Goal: Information Seeking & Learning: Learn about a topic

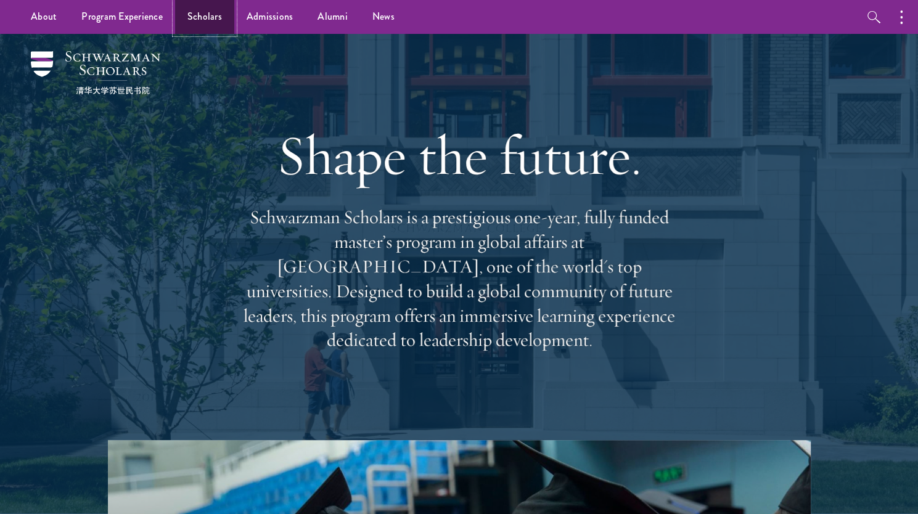
click at [211, 15] on link "Scholars" at bounding box center [204, 17] width 59 height 34
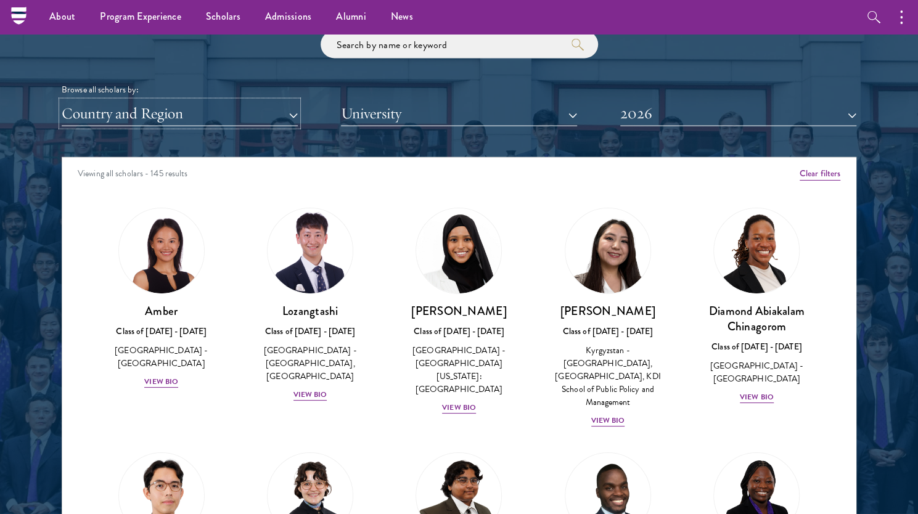
click at [258, 120] on button "Country and Region" at bounding box center [180, 113] width 236 height 25
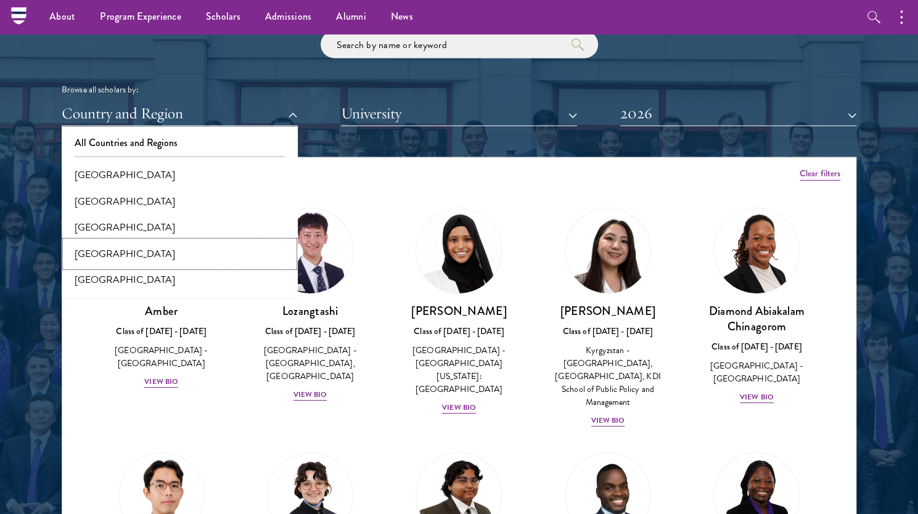
click at [181, 257] on button "[GEOGRAPHIC_DATA]" at bounding box center [179, 254] width 229 height 26
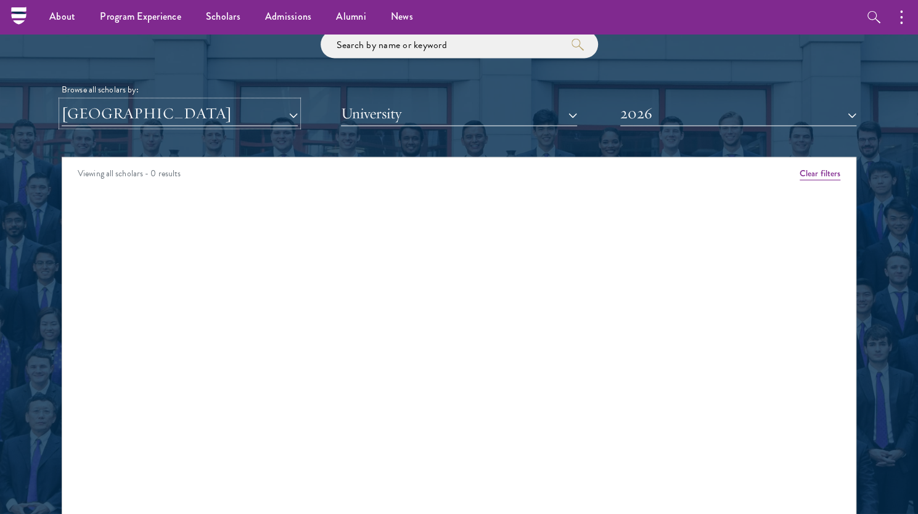
click at [217, 116] on button "[GEOGRAPHIC_DATA]" at bounding box center [180, 113] width 236 height 25
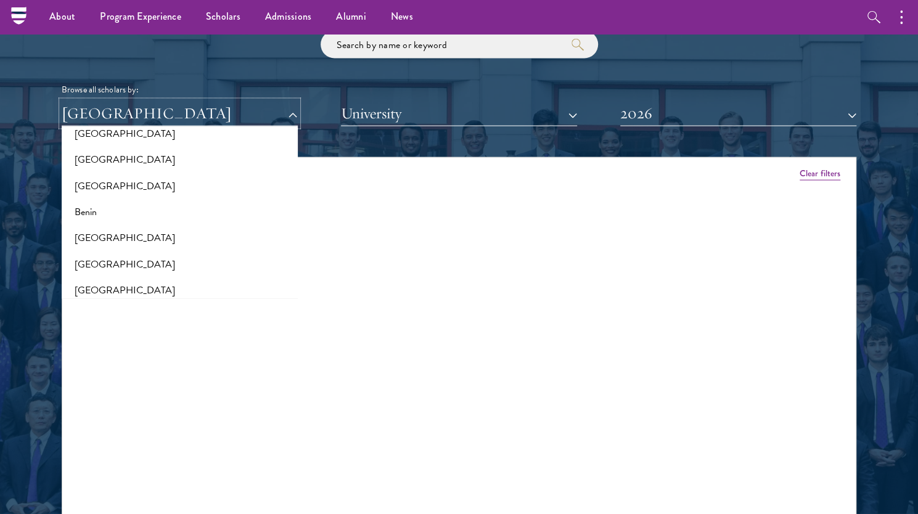
scroll to position [247, 0]
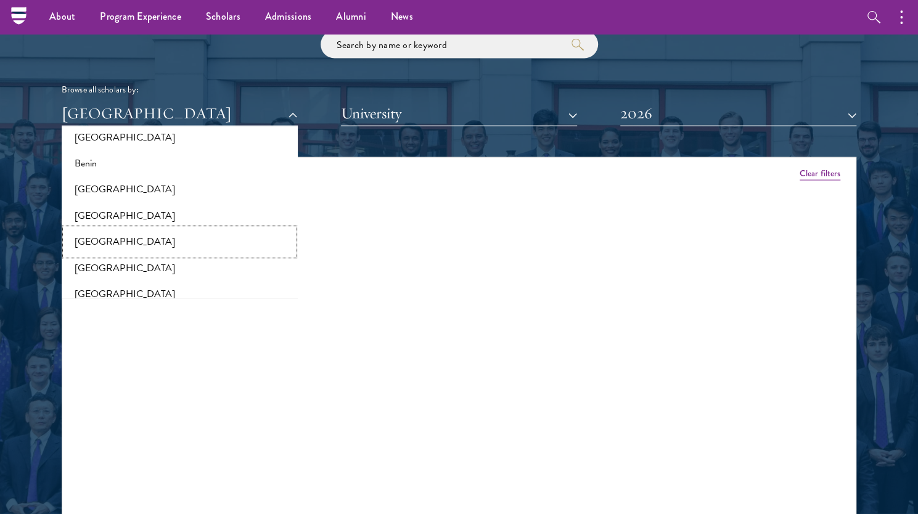
click at [170, 239] on button "[GEOGRAPHIC_DATA]" at bounding box center [179, 242] width 229 height 26
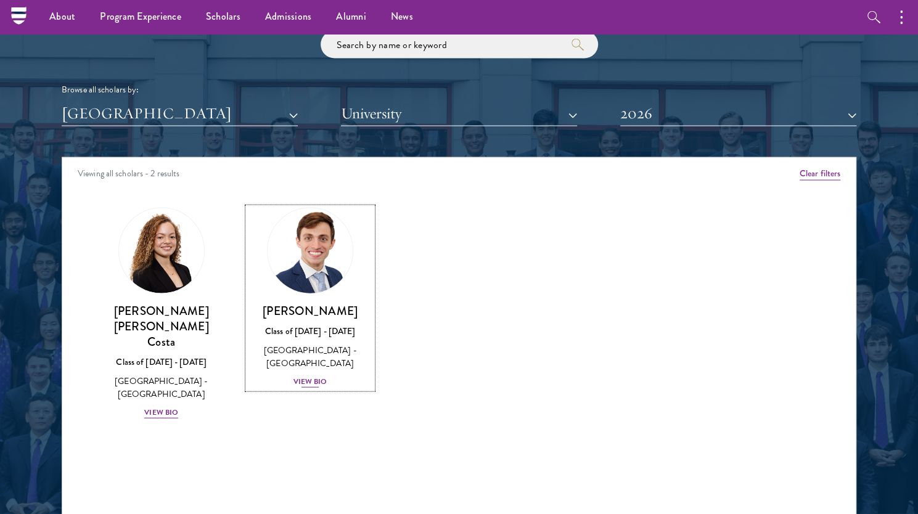
click at [304, 386] on div "View Bio" at bounding box center [310, 382] width 34 height 12
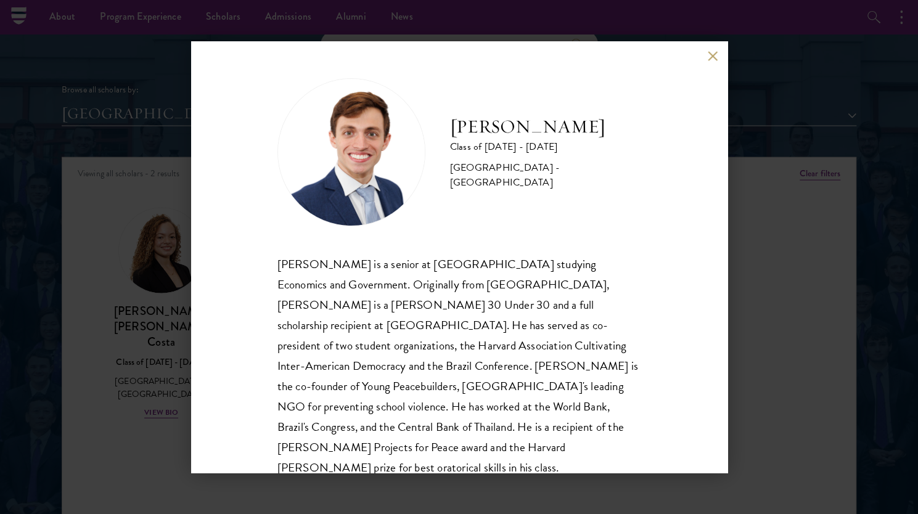
scroll to position [22, 0]
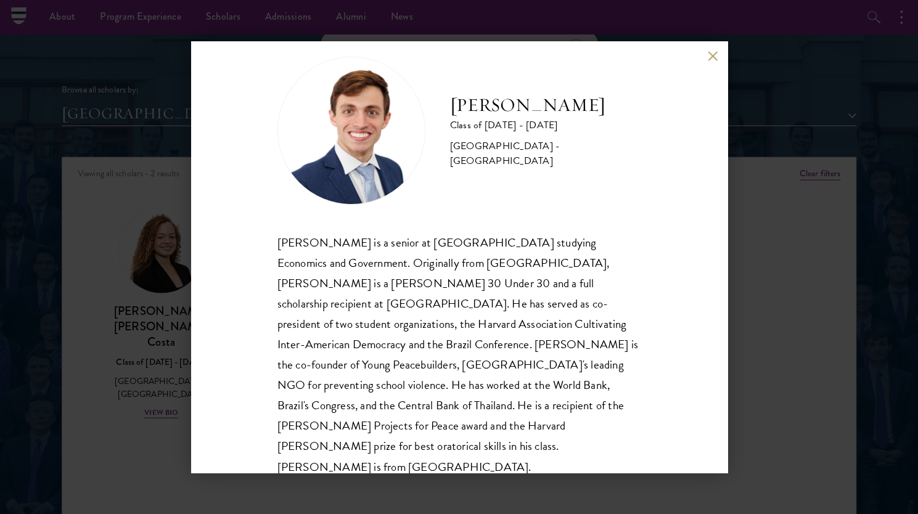
click at [753, 282] on div "[PERSON_NAME] Class of [DATE] - [DATE] [GEOGRAPHIC_DATA] - [GEOGRAPHIC_DATA] [P…" at bounding box center [459, 257] width 918 height 514
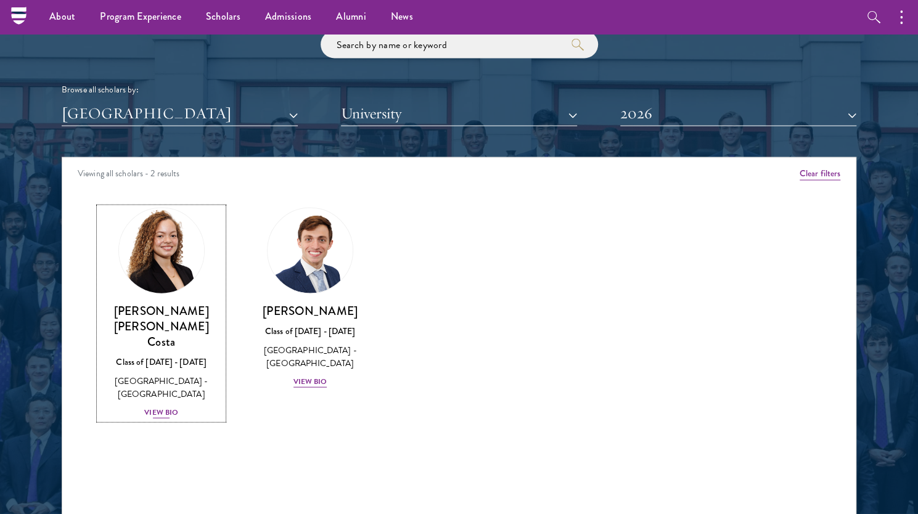
click at [169, 407] on div "View Bio" at bounding box center [161, 413] width 34 height 12
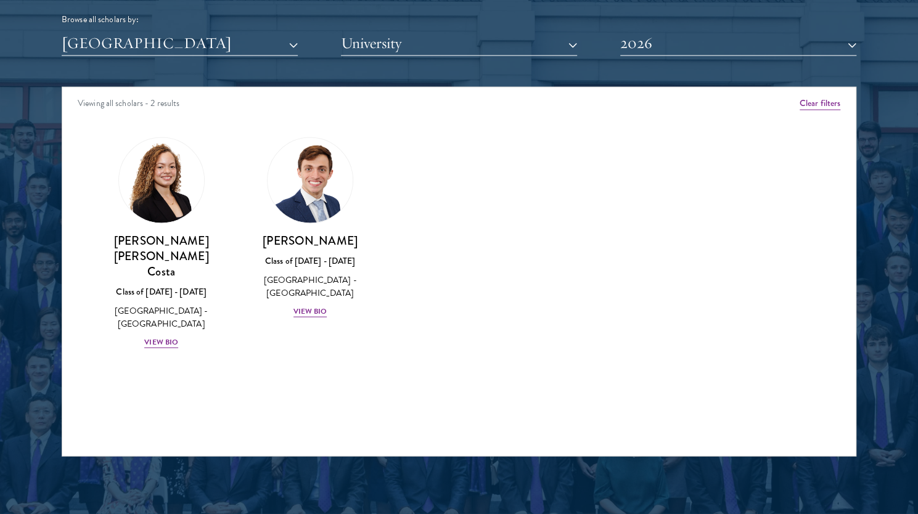
scroll to position [1664, 0]
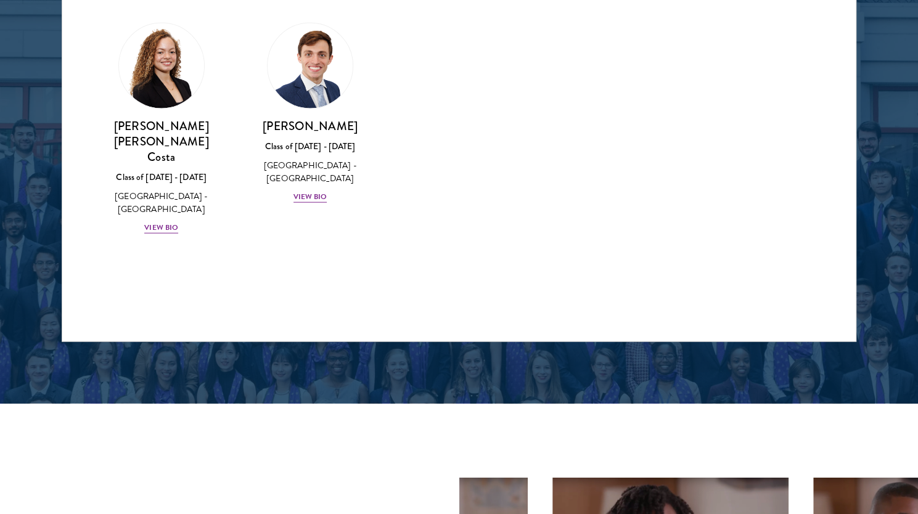
click at [165, 198] on div "About Overview Leadership Donors Program Experience Overview Curriculum Student…" at bounding box center [459, 489] width 918 height 4307
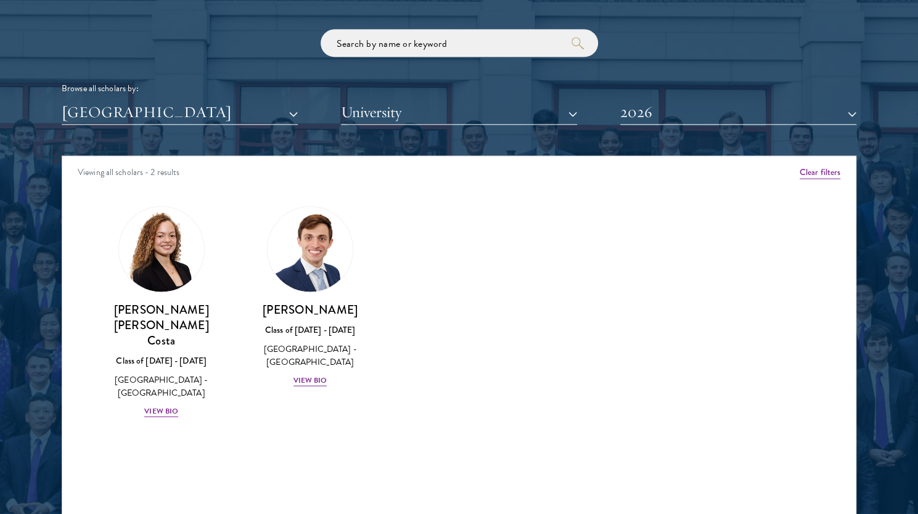
scroll to position [1479, 0]
